Goal: Communication & Community: Answer question/provide support

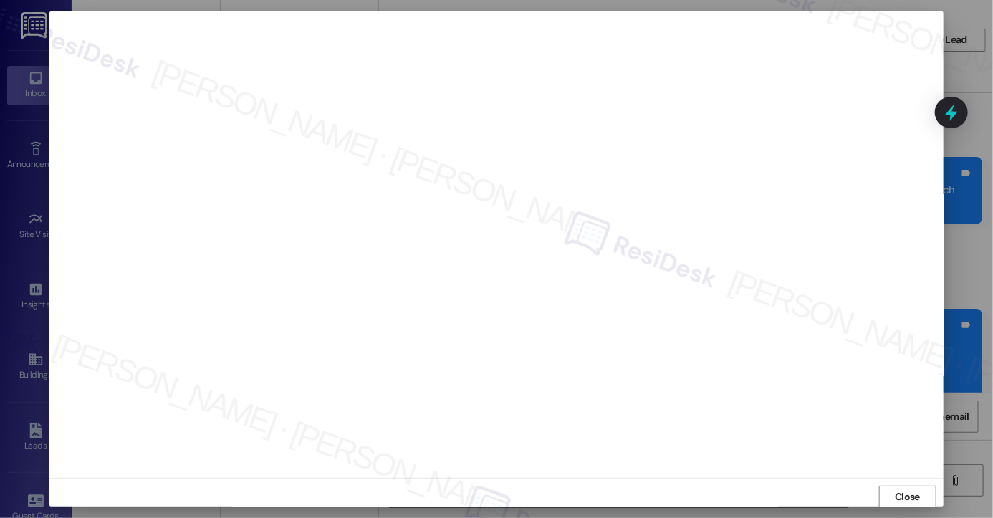
scroll to position [16, 0]
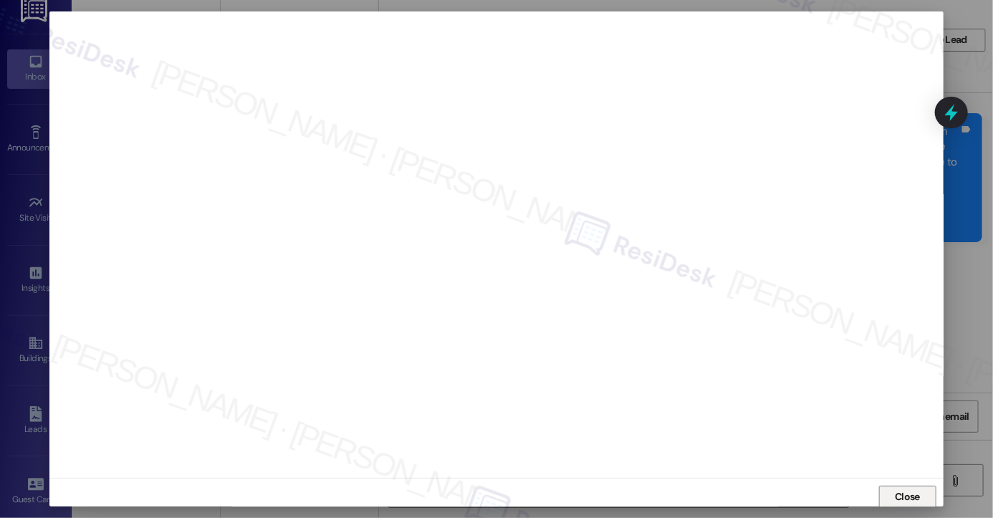
click at [902, 500] on span "Close" at bounding box center [907, 497] width 25 height 15
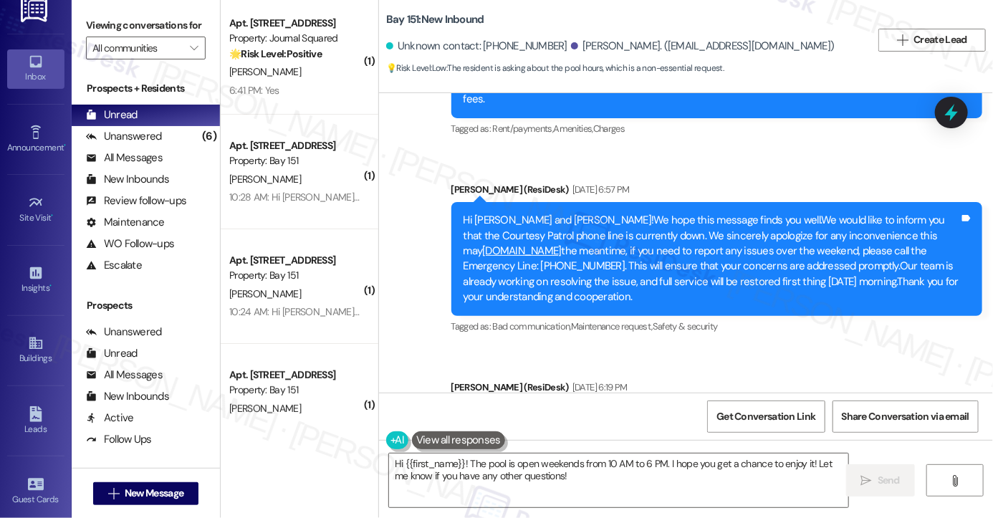
scroll to position [36185, 0]
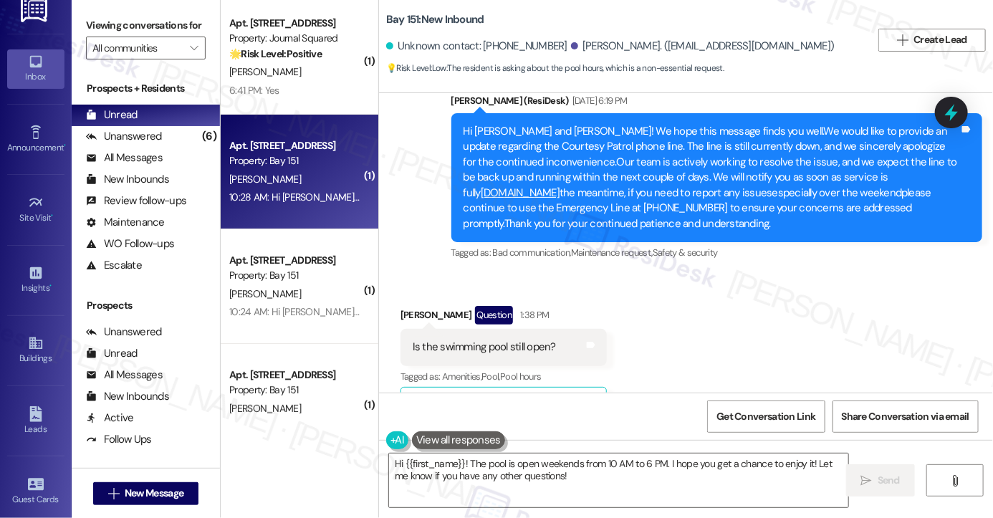
click at [328, 131] on div "Apt. [STREET_ADDRESS] Property: Bay 151 [PERSON_NAME] 10:28 AM: Hi [PERSON_NAME…" at bounding box center [300, 172] width 158 height 115
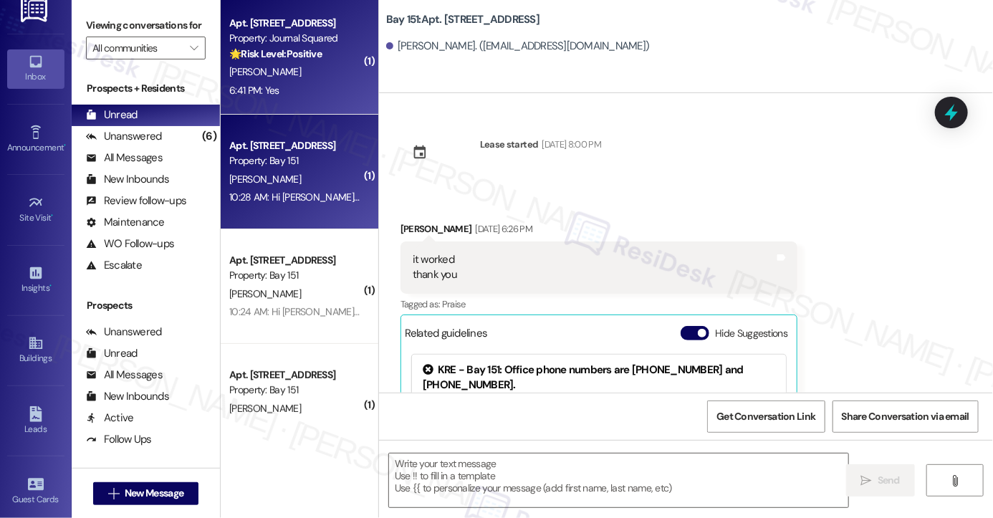
scroll to position [176, 0]
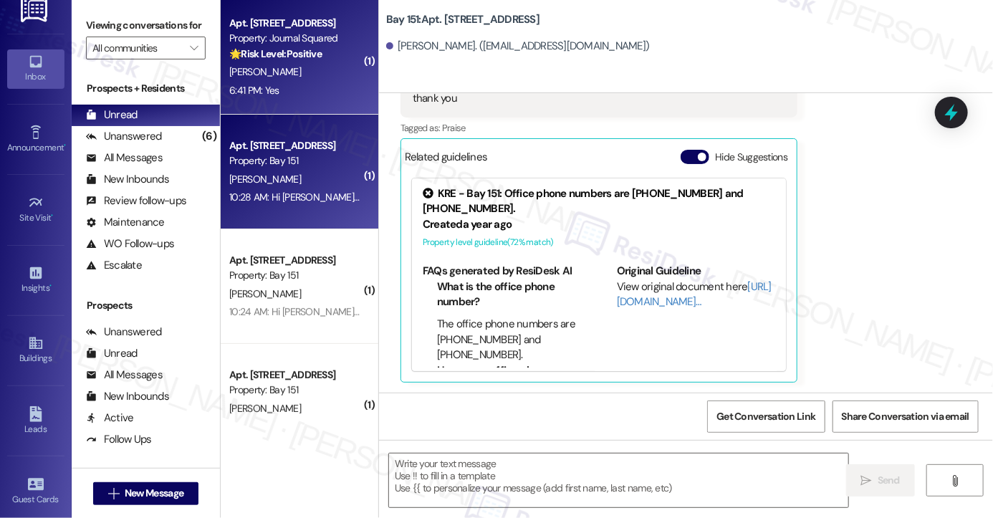
type textarea "Fetching suggested responses. Please feel free to read through the conversation…"
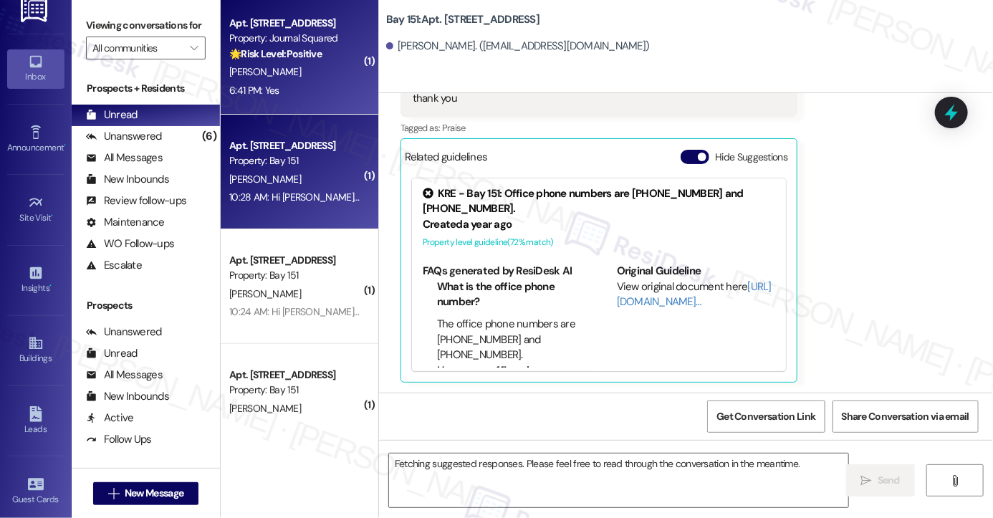
click at [292, 76] on div "[PERSON_NAME]" at bounding box center [295, 72] width 135 height 18
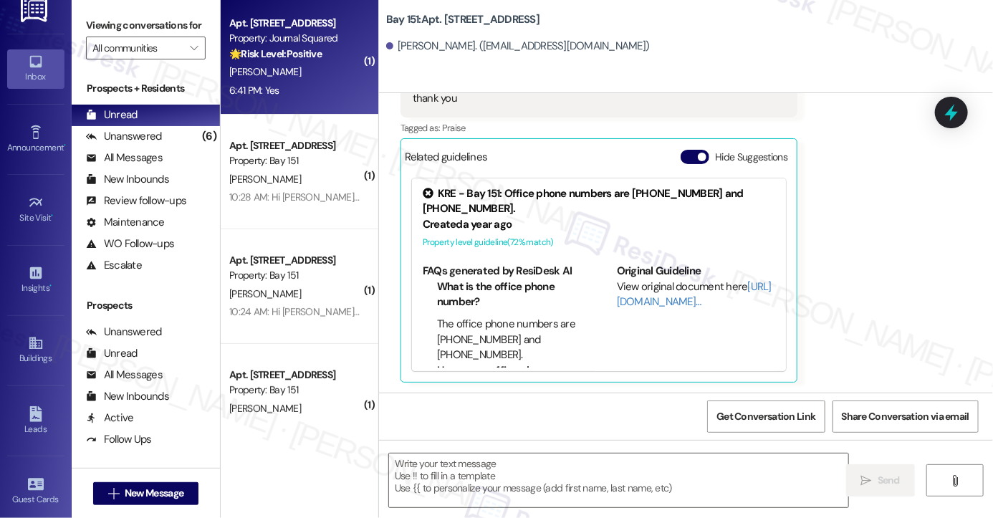
type textarea "Fetching suggested responses. Please feel free to read through the conversation…"
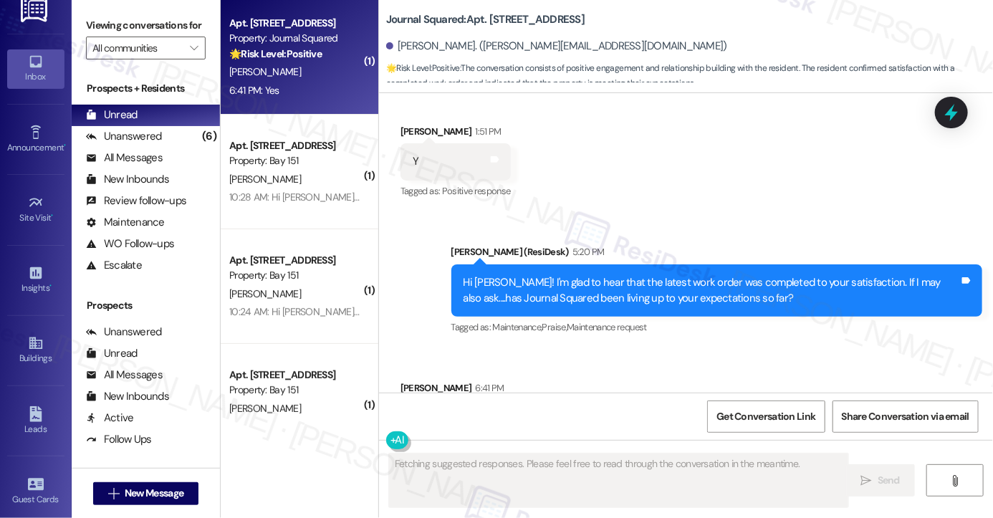
scroll to position [326, 0]
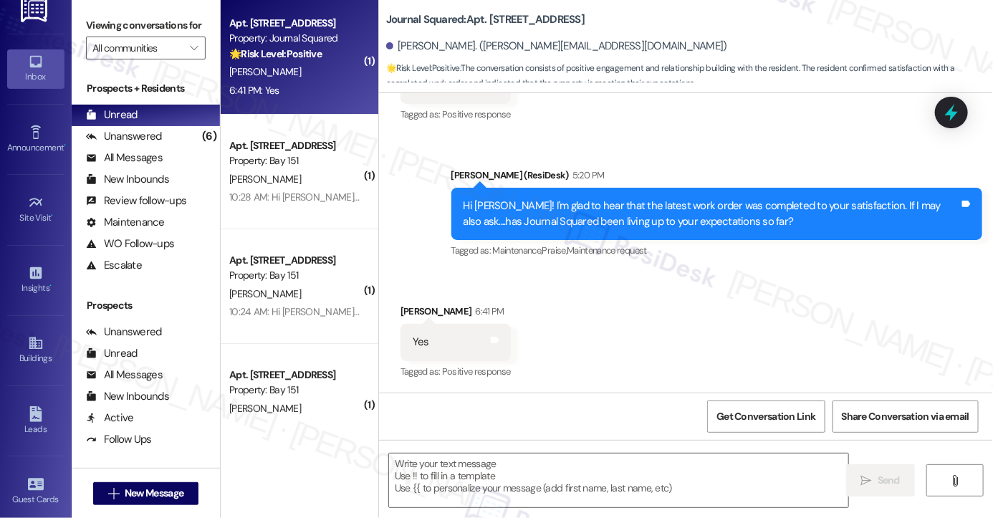
click at [676, 230] on div "Hi [PERSON_NAME]! I'm glad to hear that the latest work order was completed to …" at bounding box center [717, 214] width 531 height 52
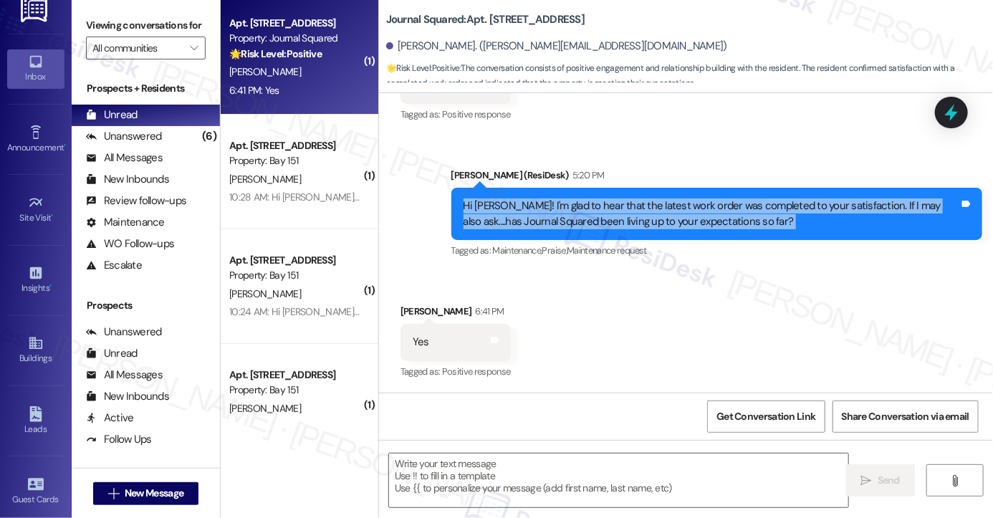
click at [676, 230] on div "Hi [PERSON_NAME]! I'm glad to hear that the latest work order was completed to …" at bounding box center [717, 214] width 531 height 52
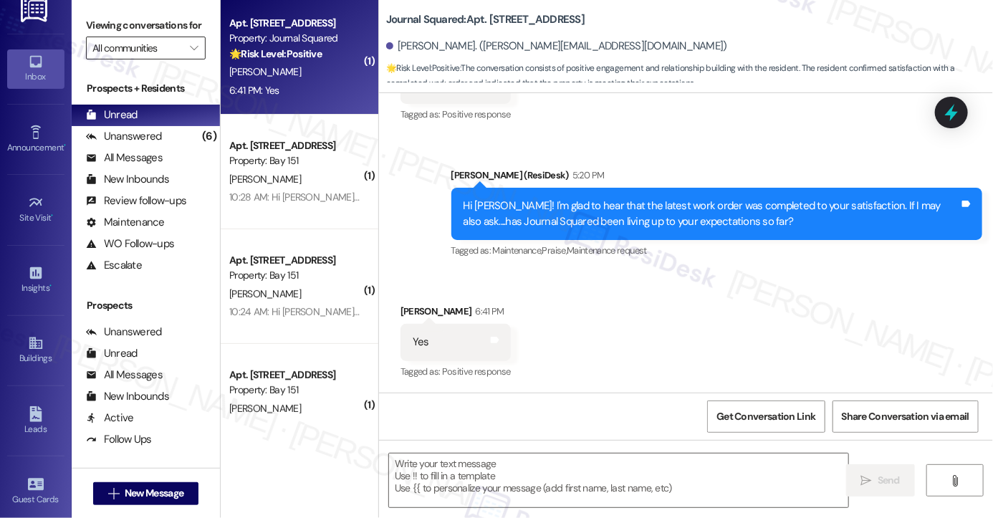
drag, startPoint x: 93, startPoint y: 16, endPoint x: 176, endPoint y: 67, distance: 97.5
click at [94, 16] on label "Viewing conversations for" at bounding box center [146, 25] width 120 height 22
click at [550, 475] on textarea at bounding box center [618, 481] width 459 height 54
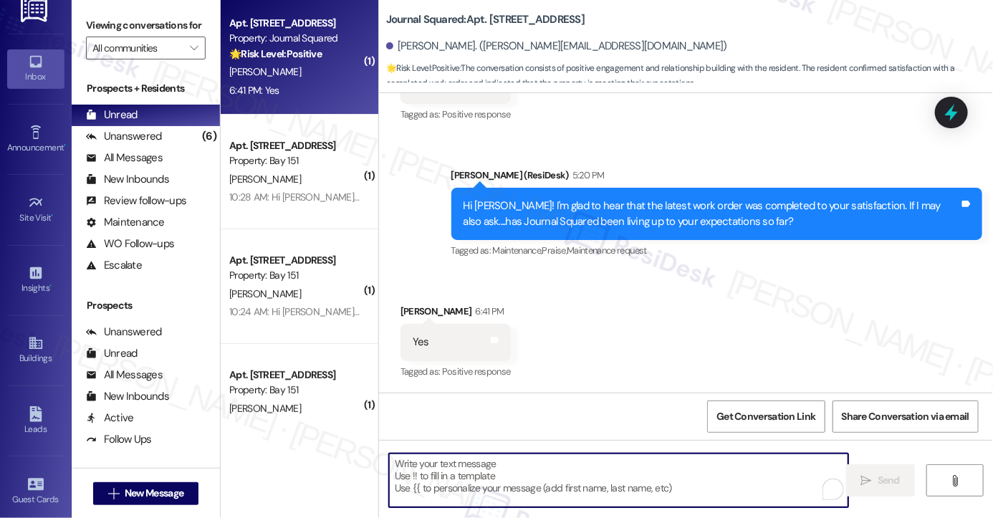
paste textarea "That’s wonderful to hear, [PERSON_NAME], thank you! 💛 If you’re comfortable, wo…"
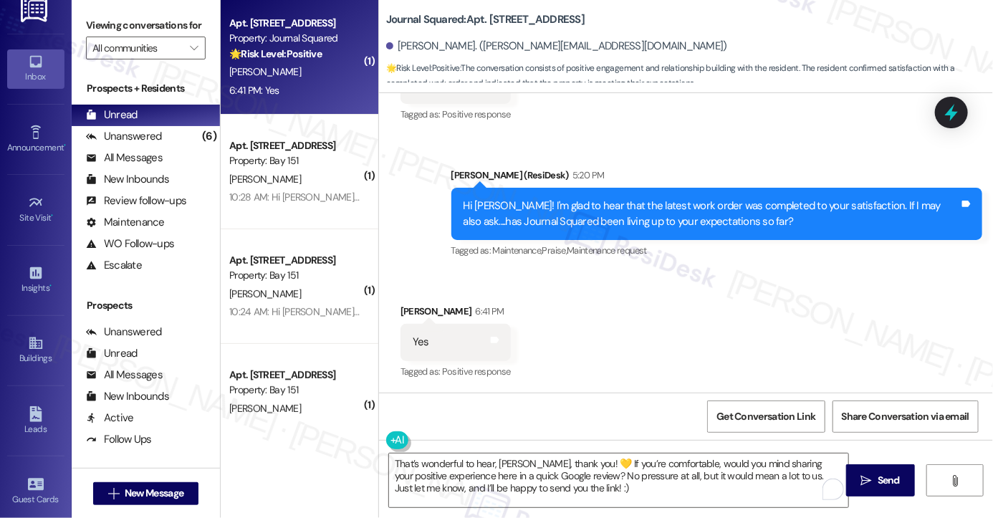
click at [403, 300] on div "Received via SMS [PERSON_NAME] 6:41 PM Yes Tags and notes Tagged as: Positive r…" at bounding box center [456, 343] width 132 height 100
click at [404, 300] on div "Received via SMS [PERSON_NAME] 6:41 PM Yes Tags and notes Tagged as: Positive r…" at bounding box center [456, 343] width 132 height 100
click at [407, 307] on div "[PERSON_NAME] 6:41 PM" at bounding box center [456, 314] width 110 height 20
copy div "[PERSON_NAME]"
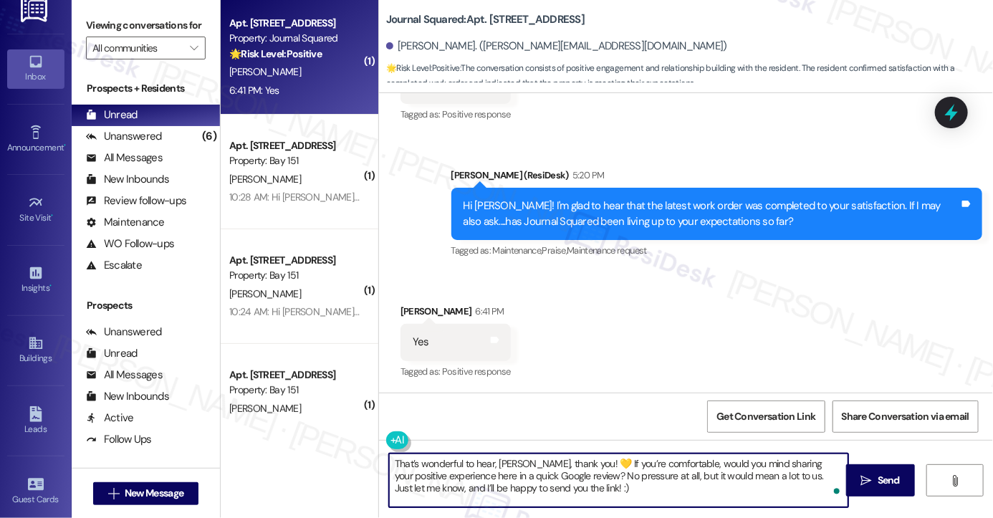
drag, startPoint x: 492, startPoint y: 461, endPoint x: 527, endPoint y: 461, distance: 35.1
click at [527, 461] on textarea "That’s wonderful to hear, [PERSON_NAME], thank you! 💛 If you’re comfortable, wo…" at bounding box center [618, 481] width 459 height 54
paste textarea "[PERSON_NAME]"
click at [544, 471] on textarea "That’s wonderful to hear, [PERSON_NAME], thank you! 💛 If you’re comfortable, wo…" at bounding box center [618, 481] width 459 height 54
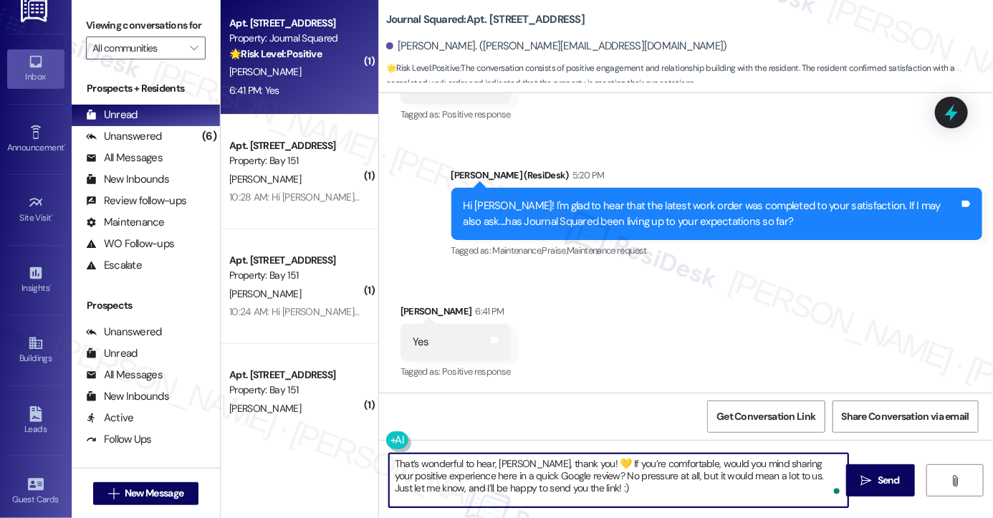
click at [544, 471] on textarea "That’s wonderful to hear, [PERSON_NAME], thank you! 💛 If you’re comfortable, wo…" at bounding box center [618, 481] width 459 height 54
type textarea "That’s wonderful to hear, [PERSON_NAME], thank you! 💛 If you’re comfortable, wo…"
click at [636, 354] on div "Received via SMS [PERSON_NAME] 6:41 PM Yes Tags and notes Tagged as: Positive r…" at bounding box center [686, 332] width 614 height 121
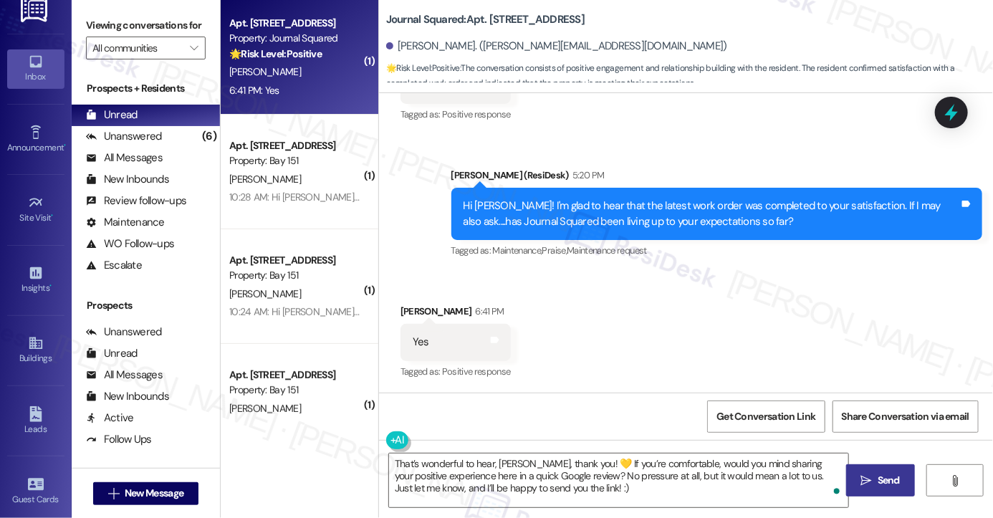
click at [880, 484] on span "Send" at bounding box center [889, 480] width 22 height 15
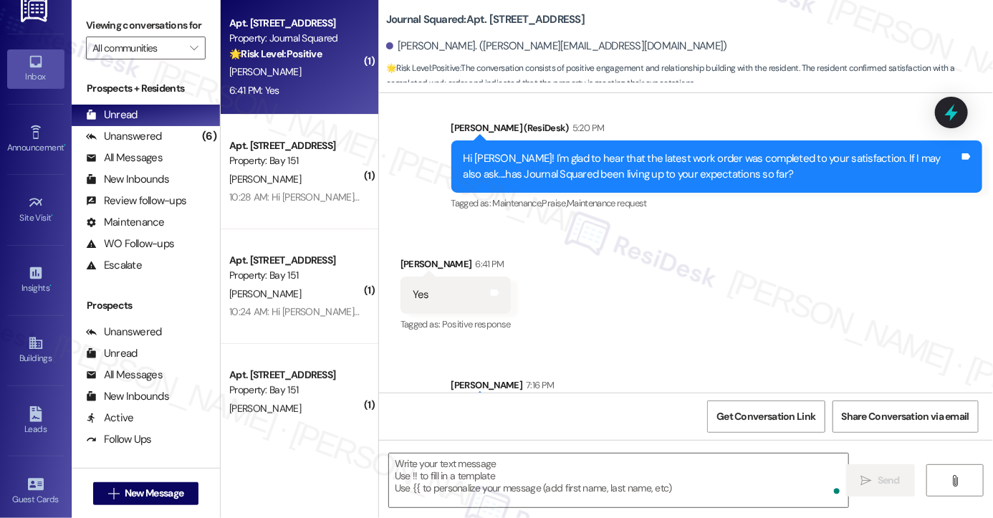
scroll to position [457, 0]
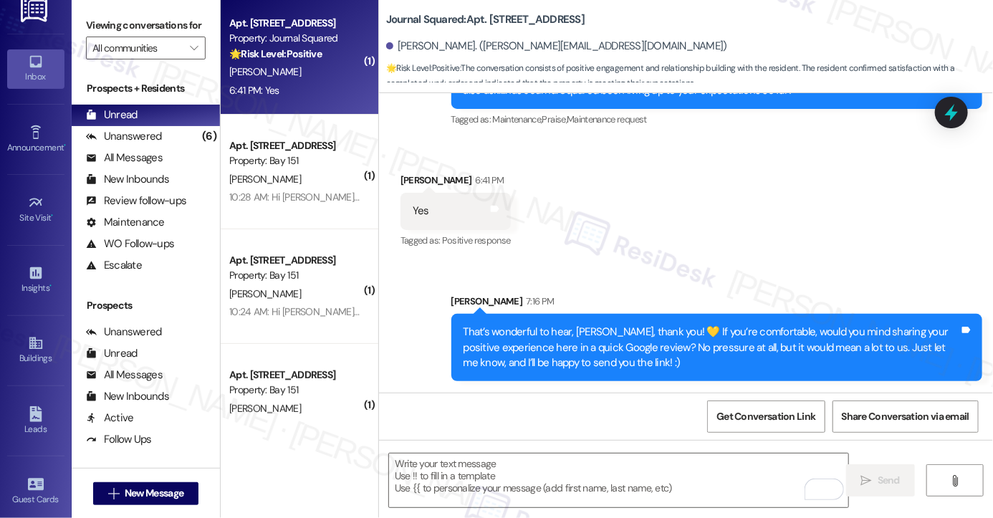
click at [658, 328] on div "That’s wonderful to hear, [PERSON_NAME], thank you! 💛 If you’re comfortable, wo…" at bounding box center [712, 348] width 496 height 46
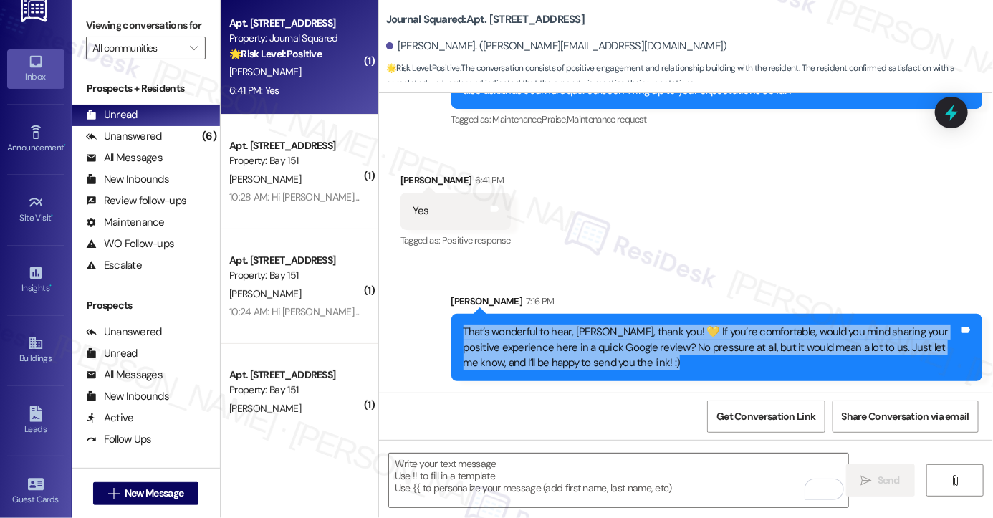
click at [658, 328] on div "That’s wonderful to hear, [PERSON_NAME], thank you! 💛 If you’re comfortable, wo…" at bounding box center [712, 348] width 496 height 46
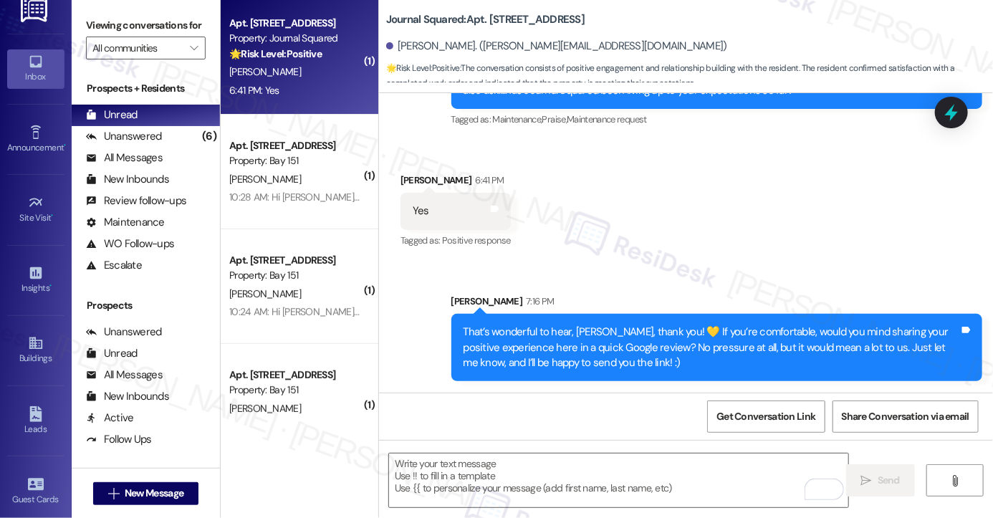
click at [626, 275] on div "Sent via SMS [PERSON_NAME] 7:16 PM That’s wonderful to hear, [PERSON_NAME], tha…" at bounding box center [686, 327] width 614 height 130
click at [697, 252] on div "Received via SMS [PERSON_NAME] 6:41 PM Yes Tags and notes Tagged as: Positive r…" at bounding box center [686, 200] width 614 height 121
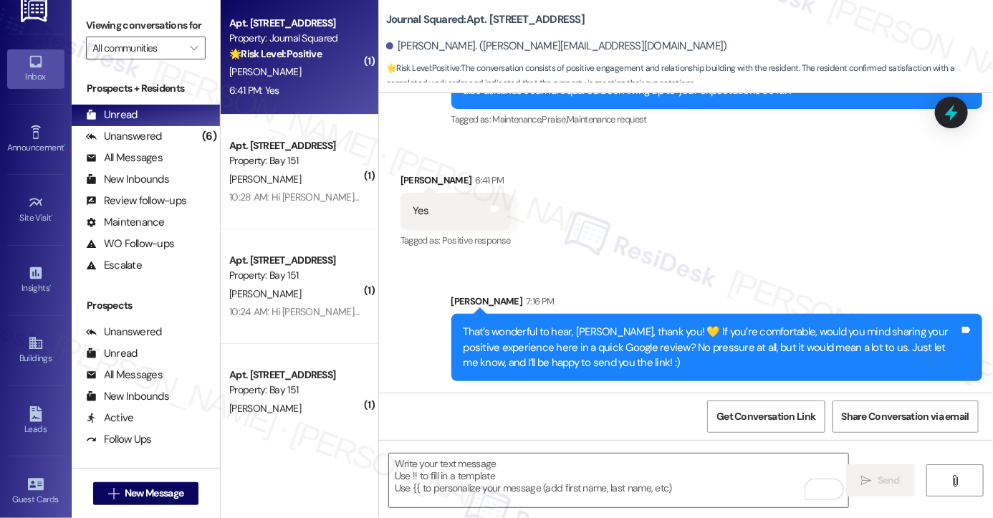
click at [679, 329] on div "That’s wonderful to hear, [PERSON_NAME], thank you! 💛 If you’re comfortable, wo…" at bounding box center [712, 348] width 496 height 46
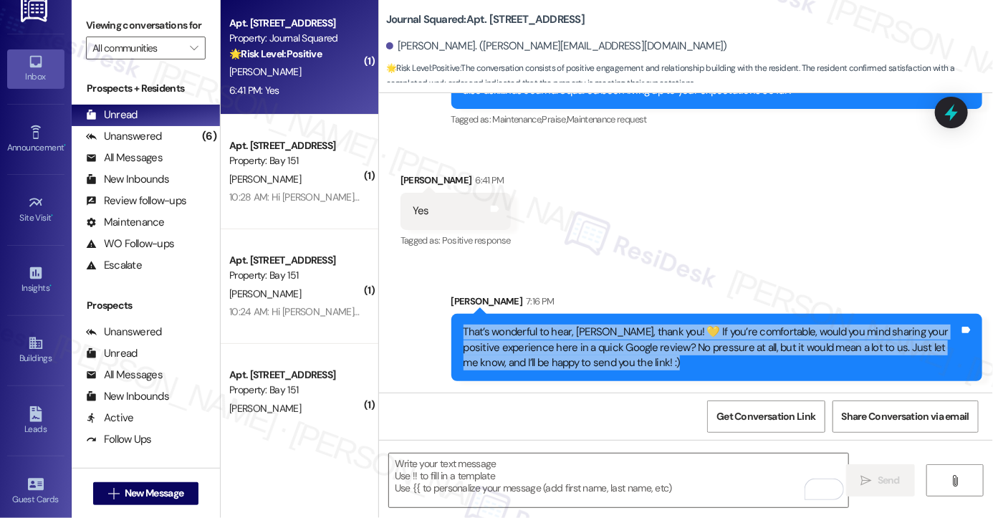
click at [679, 329] on div "That’s wonderful to hear, [PERSON_NAME], thank you! 💛 If you’re comfortable, wo…" at bounding box center [712, 348] width 496 height 46
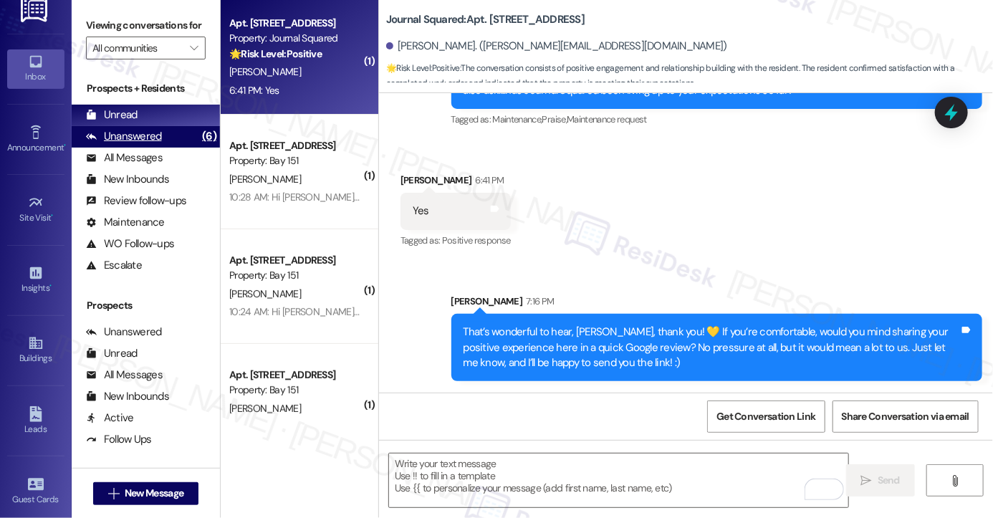
click at [186, 148] on div "Unanswered (6)" at bounding box center [146, 137] width 148 height 22
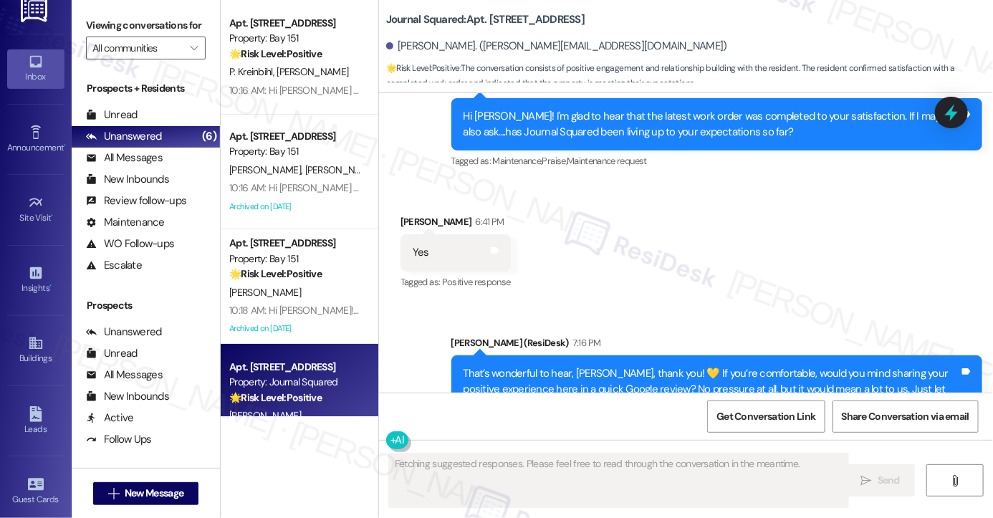
scroll to position [478, 0]
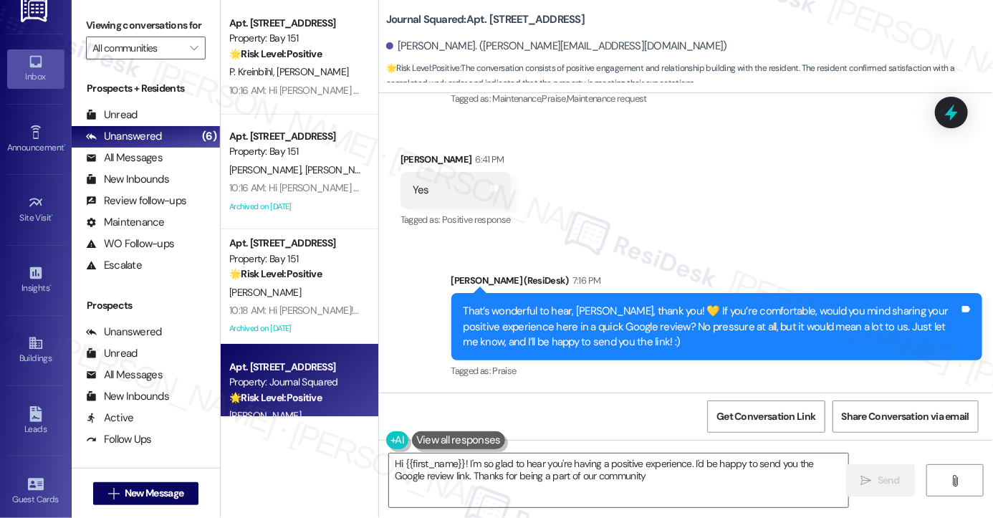
type textarea "Hi {{first_name}}! I'm so glad to hear you're having a positive experience. I'd…"
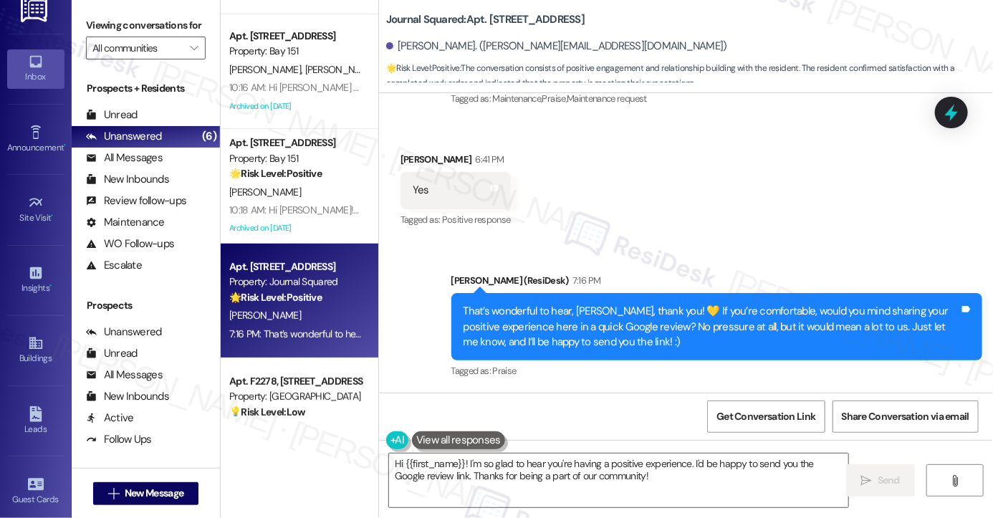
scroll to position [272, 0]
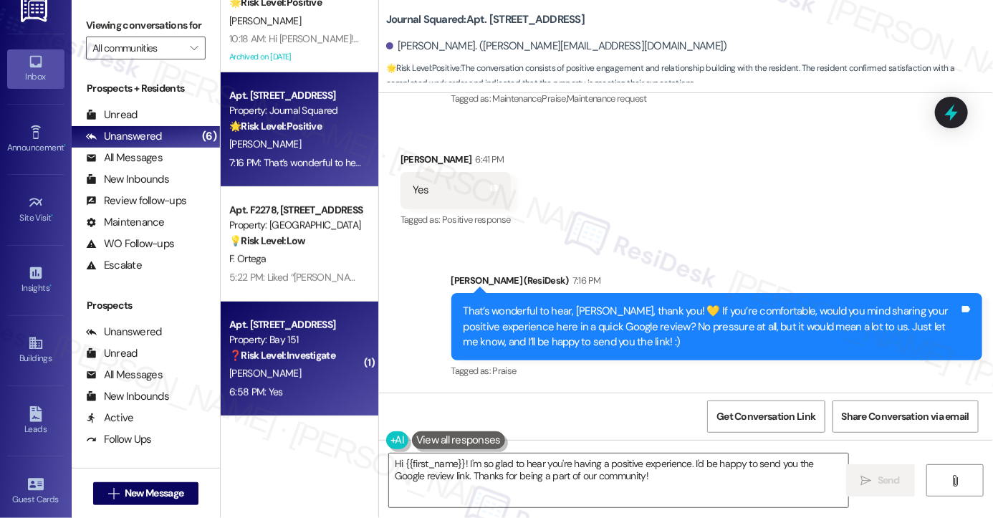
click at [294, 379] on div "[PERSON_NAME]" at bounding box center [295, 374] width 135 height 18
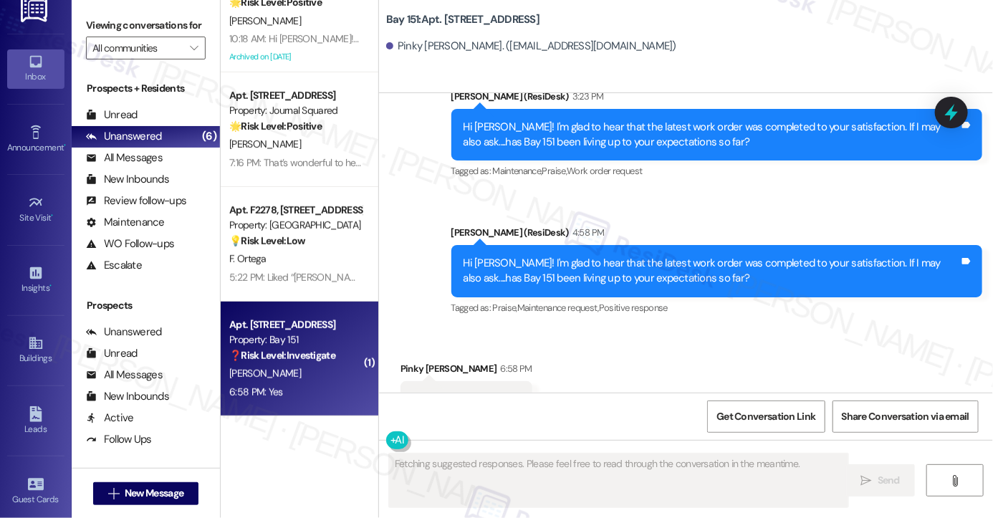
scroll to position [1295, 0]
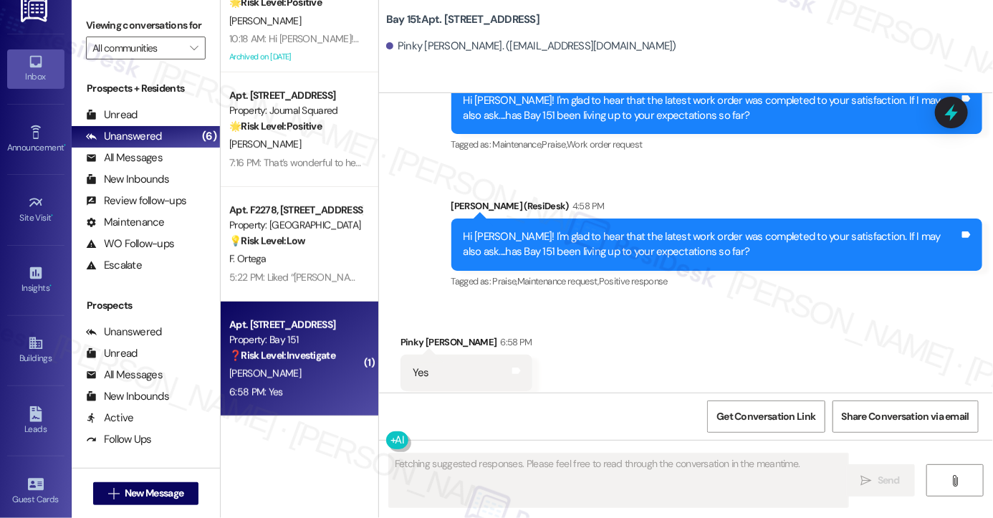
click at [644, 229] on div "Hi [PERSON_NAME]! I'm glad to hear that the latest work order was completed to …" at bounding box center [712, 244] width 496 height 31
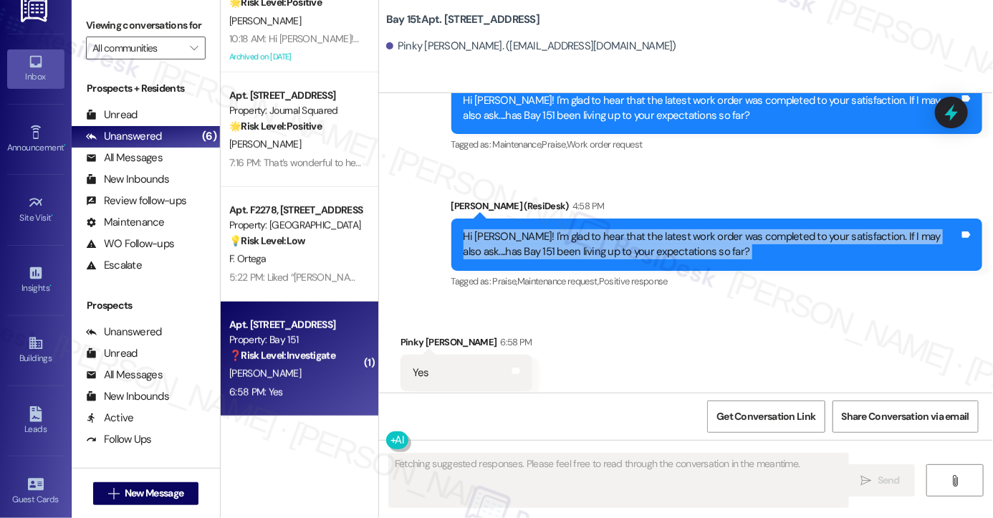
click at [644, 229] on div "Hi [PERSON_NAME]! I'm glad to hear that the latest work order was completed to …" at bounding box center [712, 244] width 496 height 31
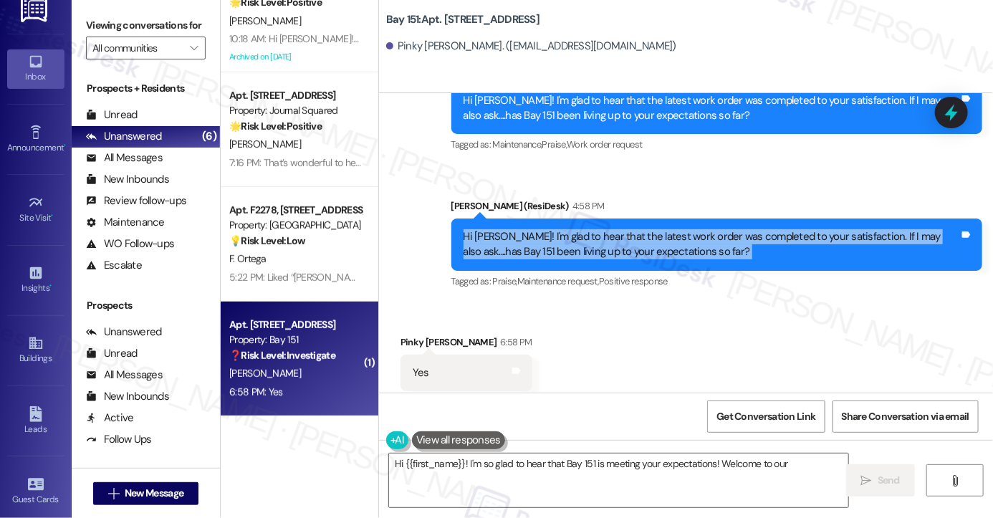
scroll to position [1296, 0]
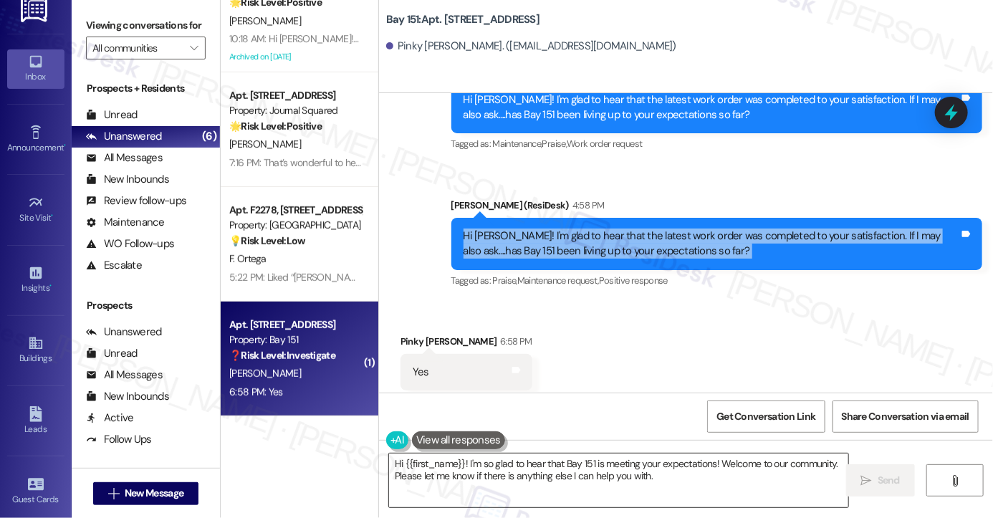
click at [487, 464] on textarea "Hi {{first_name}}! I'm so glad to hear that Bay 151 is meeting your expectation…" at bounding box center [618, 481] width 459 height 54
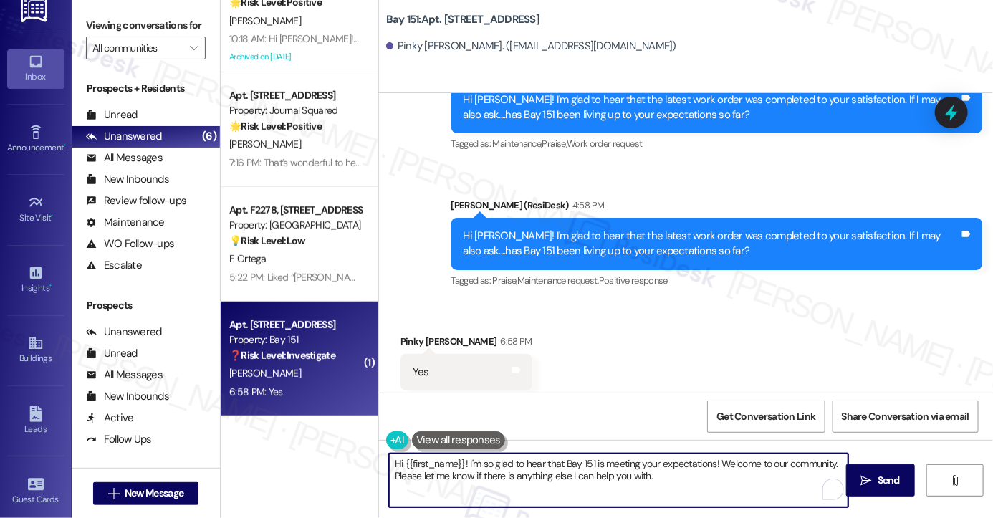
click at [487, 464] on textarea "Hi {{first_name}}! I'm so glad to hear that Bay 151 is meeting your expectation…" at bounding box center [618, 481] width 459 height 54
click at [669, 474] on textarea "Hi {{first_name}}! I'm so glad to hear that Bay 151 is meeting your expectation…" at bounding box center [618, 481] width 459 height 54
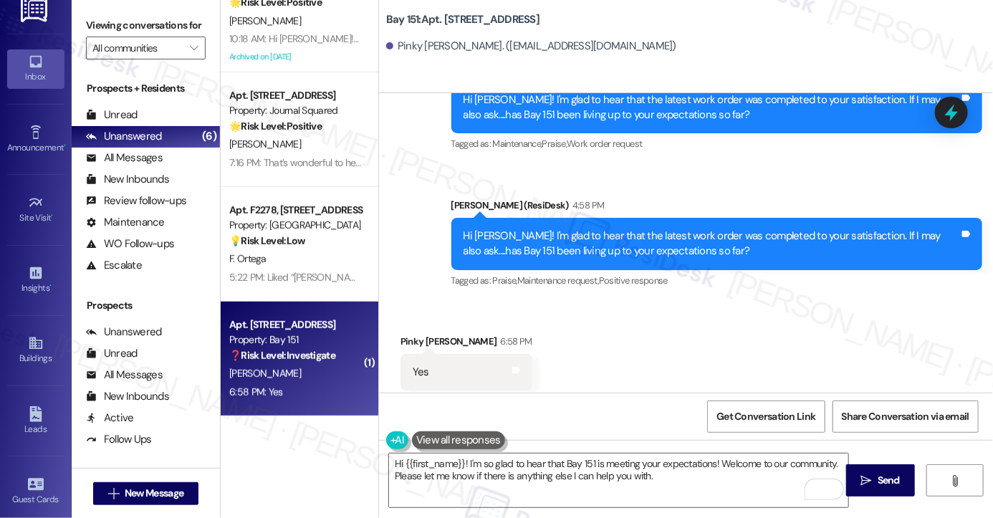
drag, startPoint x: 100, startPoint y: 13, endPoint x: 179, endPoint y: 86, distance: 107.5
click at [100, 13] on div "Viewing conversations for All communities " at bounding box center [146, 37] width 148 height 74
click at [694, 492] on textarea "Hi {{first_name}}! I'm so glad to hear that Bay 151 is meeting your expectation…" at bounding box center [618, 481] width 459 height 54
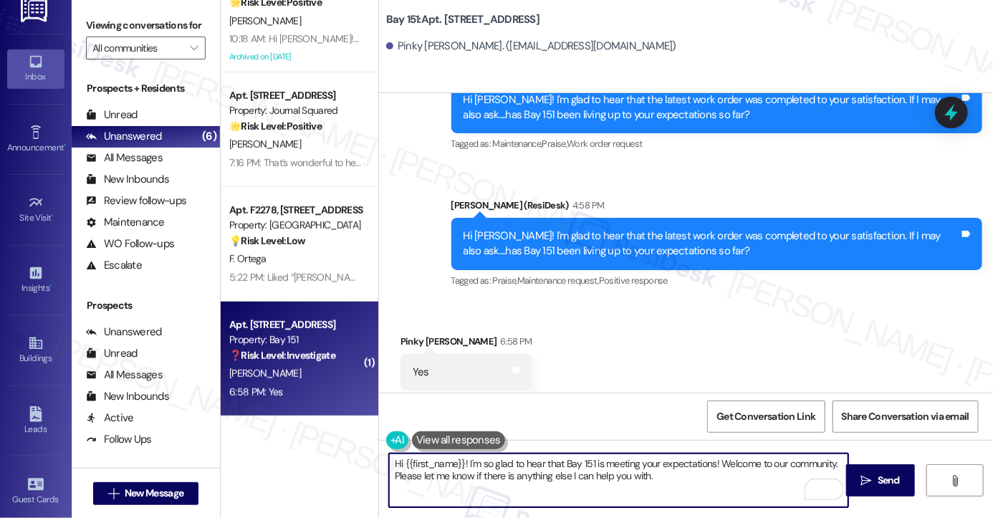
paste textarea "That’s wonderful to hear, [PERSON_NAME], thank you! 💛 If you’re comfortable, wo…"
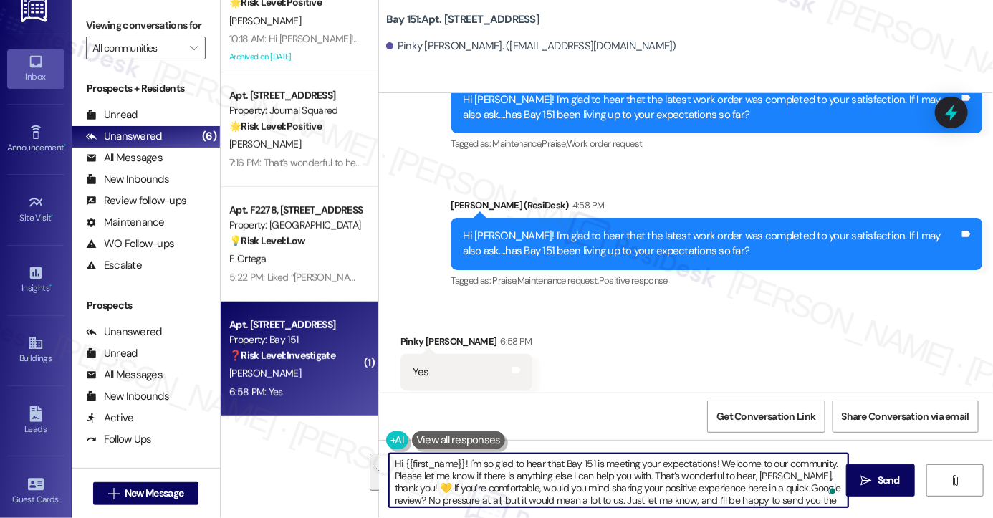
drag, startPoint x: 405, startPoint y: 489, endPoint x: 719, endPoint y: 460, distance: 315.2
click at [719, 460] on textarea "Hi {{first_name}}! I'm so glad to hear that Bay 151 is meeting your expectation…" at bounding box center [618, 481] width 459 height 54
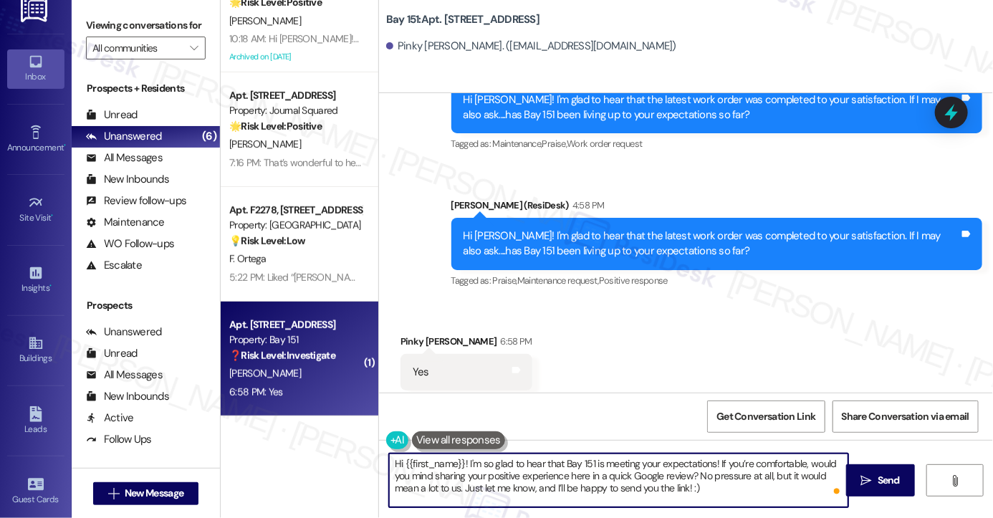
click at [540, 459] on textarea "Hi {{first_name}}! I'm so glad to hear that Bay 151 is meeting your expectation…" at bounding box center [618, 481] width 459 height 54
type textarea "Hi {{first_name}}! I'm so glad to hear that Bay 151 is meeting your expectation…"
click at [639, 388] on div "Received via SMS Pinky [PERSON_NAME] 6:58 PM Yes Tags and notes Tagged as: Posi…" at bounding box center [686, 362] width 614 height 121
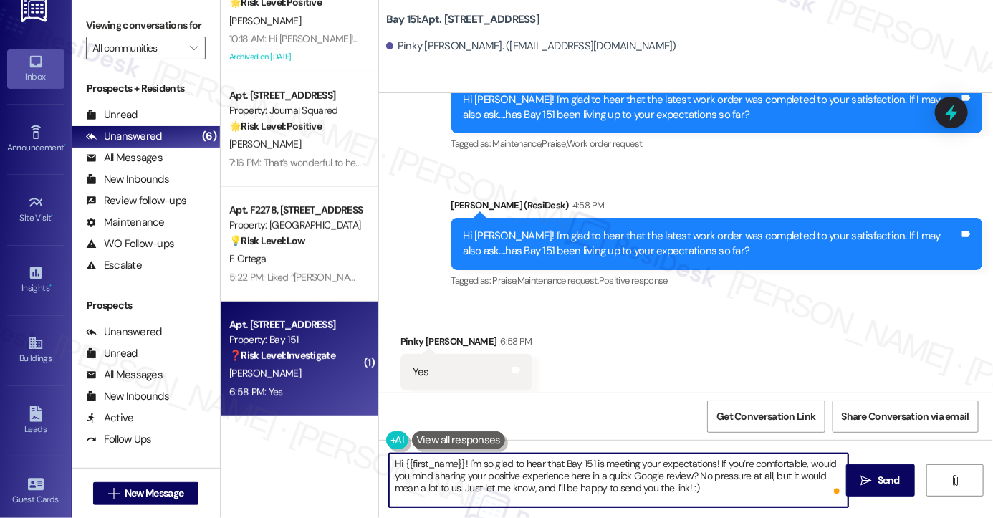
click at [637, 464] on textarea "Hi {{first_name}}! I'm so glad to hear that Bay 151 is meeting your expectation…" at bounding box center [618, 481] width 459 height 54
click at [615, 473] on textarea "Hi {{first_name}}! I'm so glad to hear that Bay 151 is meeting your expectation…" at bounding box center [618, 481] width 459 height 54
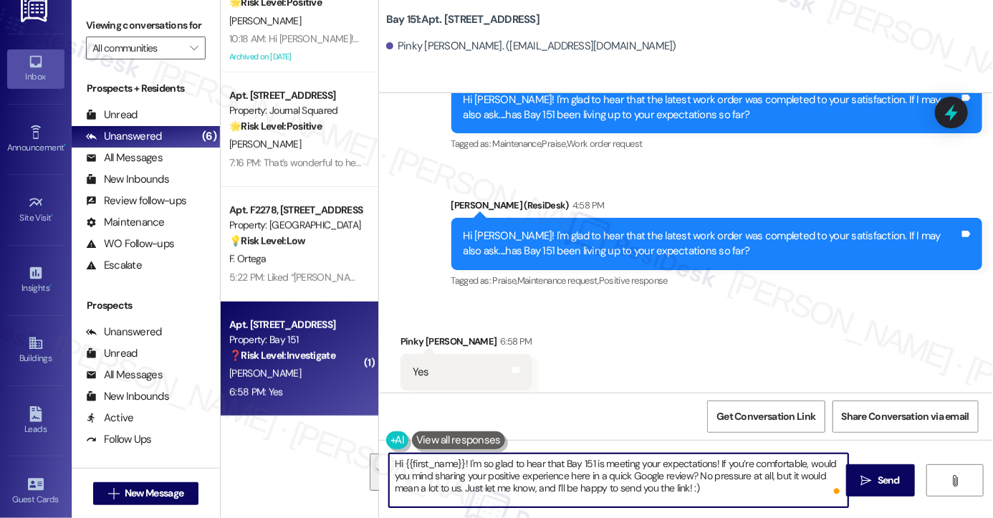
click at [615, 473] on textarea "Hi {{first_name}}! I'm so glad to hear that Bay 151 is meeting your expectation…" at bounding box center [618, 481] width 459 height 54
click at [683, 391] on div "Received via SMS Pinky [PERSON_NAME] 6:58 PM Yes Tags and notes Tagged as: Posi…" at bounding box center [686, 362] width 614 height 121
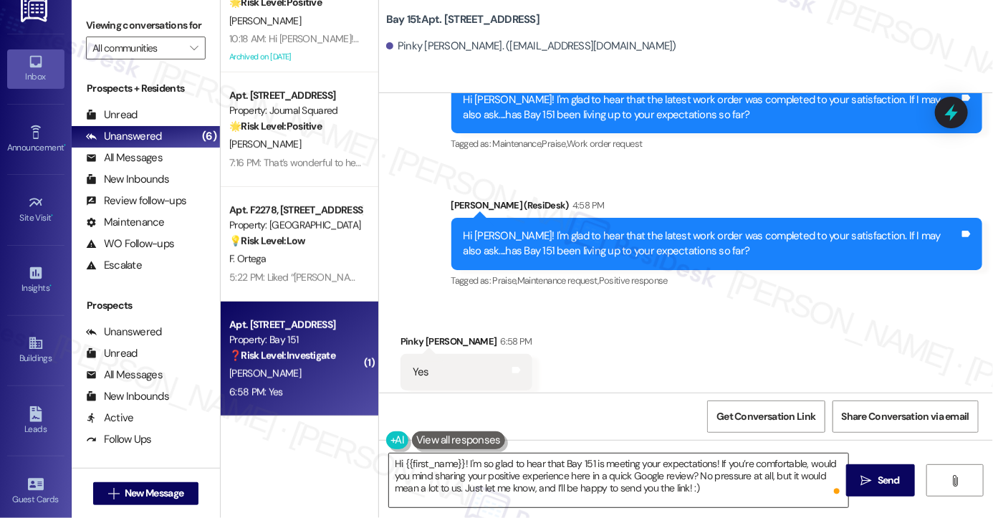
click at [705, 483] on textarea "Hi {{first_name}}! I'm so glad to hear that Bay 151 is meeting your expectation…" at bounding box center [618, 481] width 459 height 54
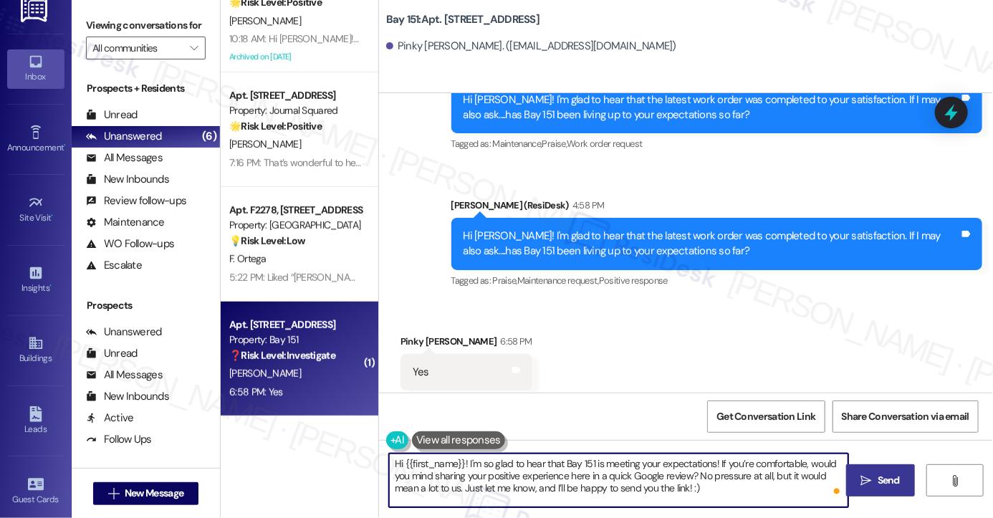
click at [887, 484] on span "Send" at bounding box center [889, 480] width 22 height 15
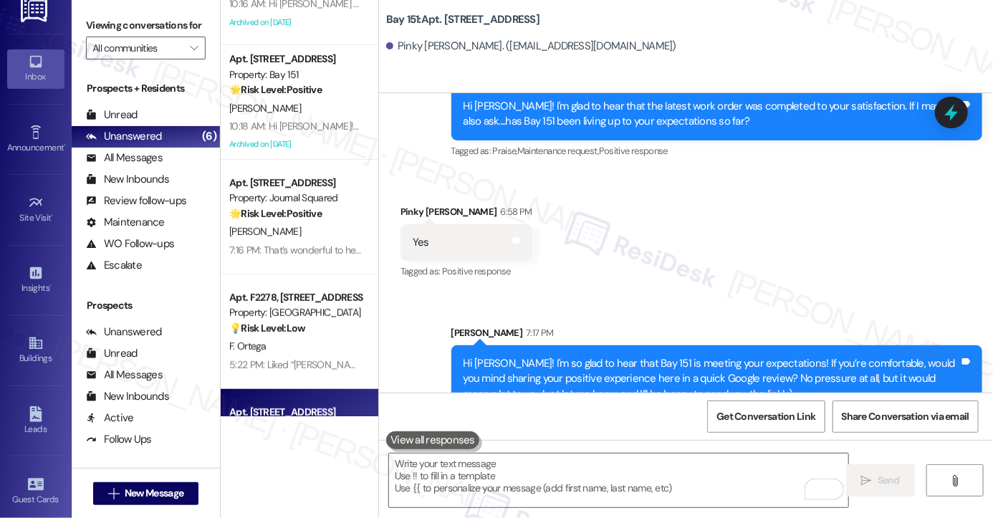
scroll to position [128, 0]
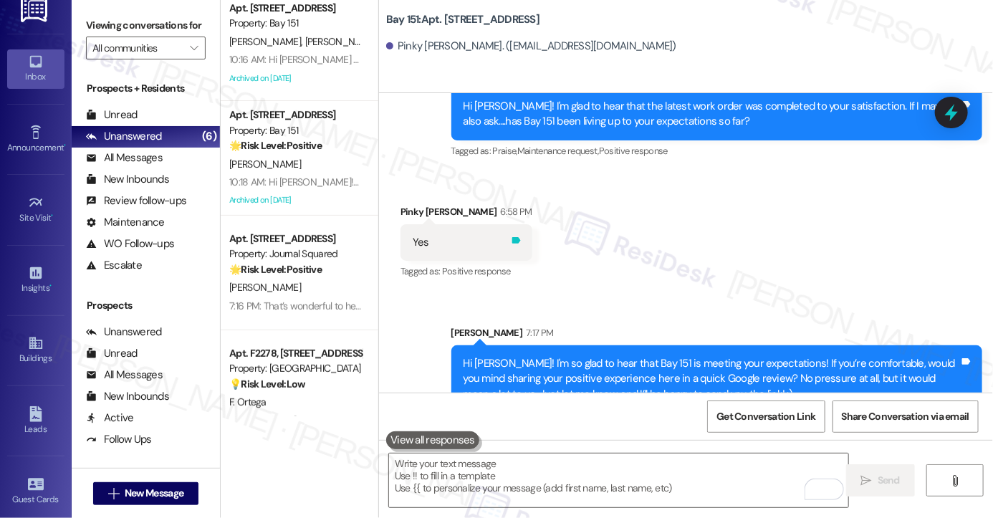
click at [512, 237] on icon at bounding box center [516, 240] width 9 height 6
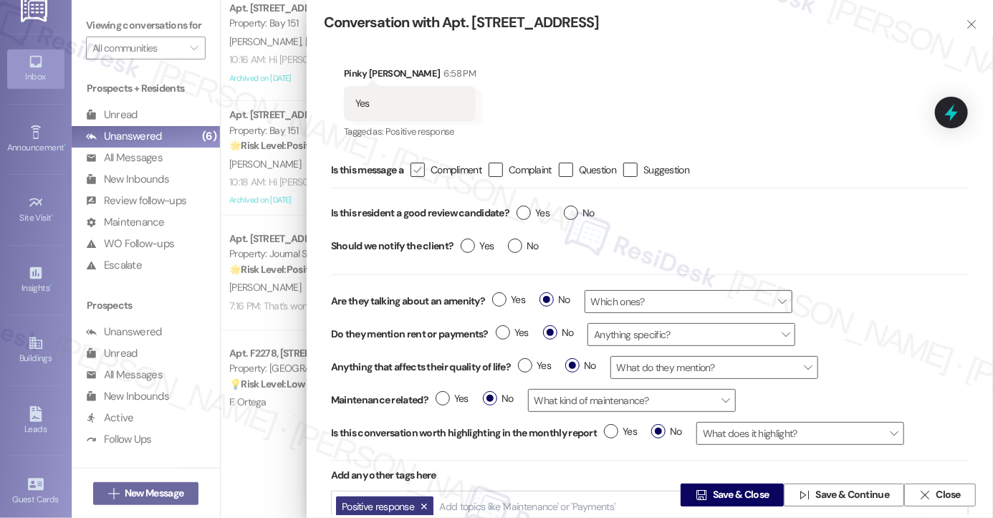
click at [413, 169] on div "" at bounding box center [418, 170] width 14 height 14
click at [413, 169] on input " Compliment" at bounding box center [408, 170] width 9 height 9
checkbox input "true"
click at [527, 214] on label "Yes" at bounding box center [533, 213] width 33 height 15
click at [527, 214] on input "Yes" at bounding box center [533, 215] width 33 height 19
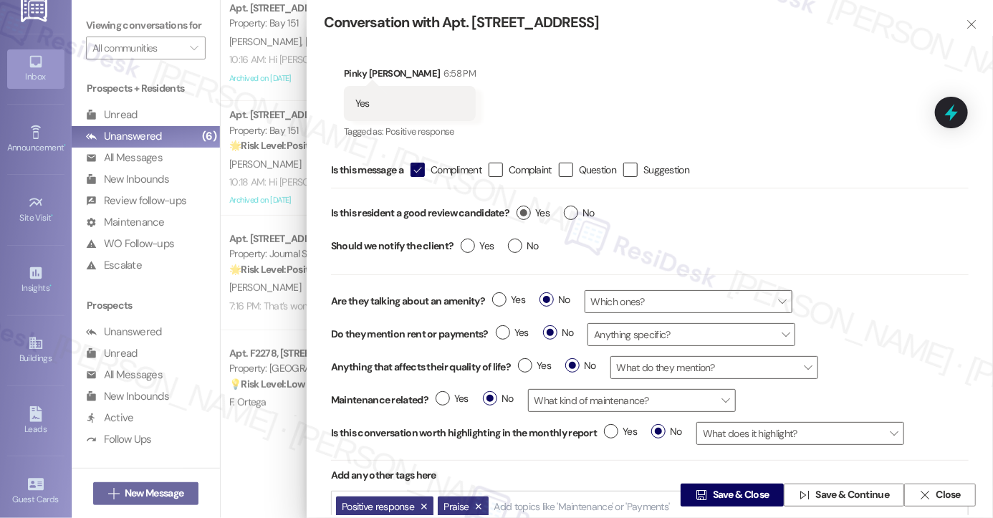
radio input "true"
click at [511, 243] on label "No" at bounding box center [523, 246] width 31 height 15
click at [511, 243] on input "No" at bounding box center [523, 248] width 31 height 19
radio input "true"
click at [720, 488] on span "Save & Close" at bounding box center [741, 495] width 57 height 15
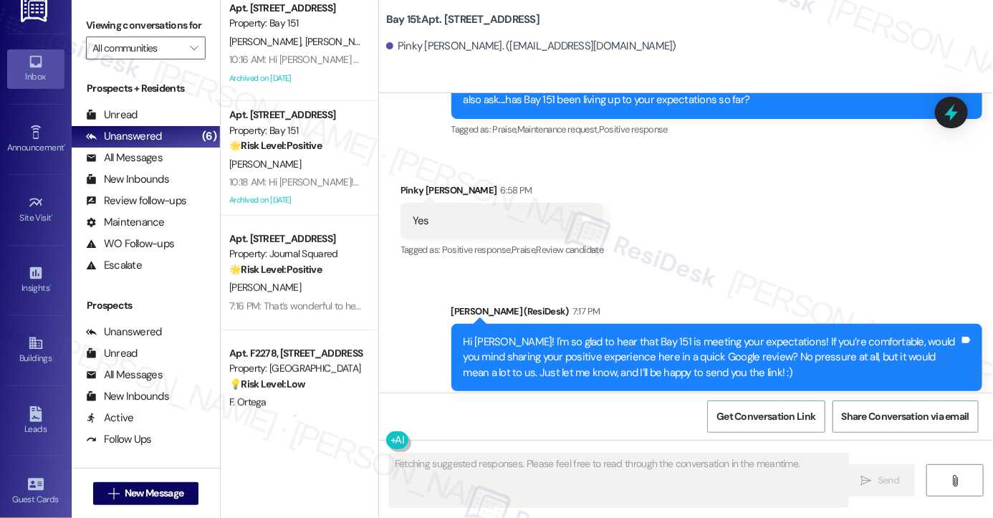
scroll to position [0, 0]
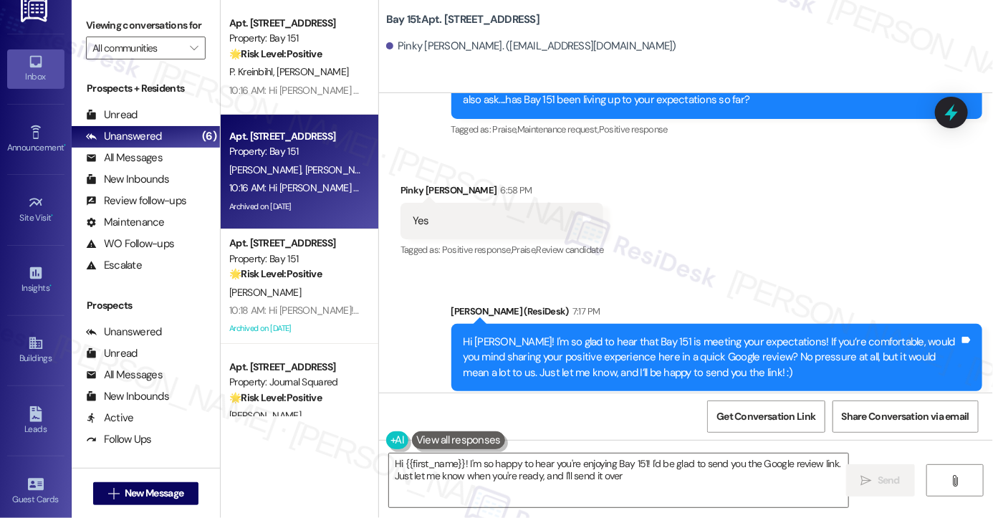
type textarea "Hi {{first_name}}! I'm so happy to hear you're enjoying Bay 151! I'd be glad to…"
